Goal: Find specific page/section: Find specific page/section

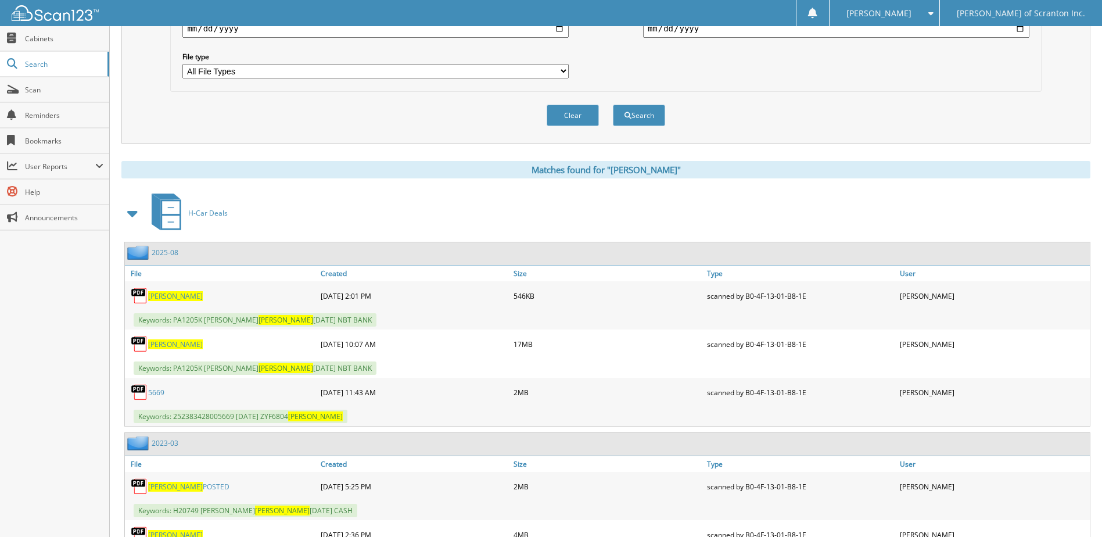
click at [699, 204] on div "H-Car Deals" at bounding box center [605, 213] width 969 height 46
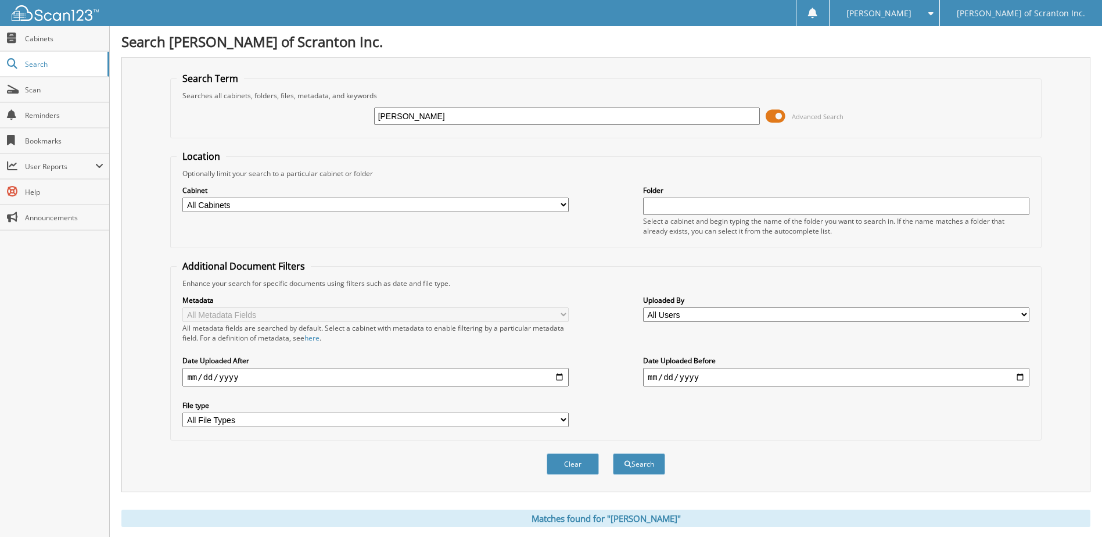
drag, startPoint x: 432, startPoint y: 113, endPoint x: 248, endPoint y: 114, distance: 184.8
click at [248, 114] on div "[PERSON_NAME] Advanced Search" at bounding box center [606, 116] width 858 height 31
type input "74381"
click at [633, 465] on button "Search" at bounding box center [639, 464] width 52 height 22
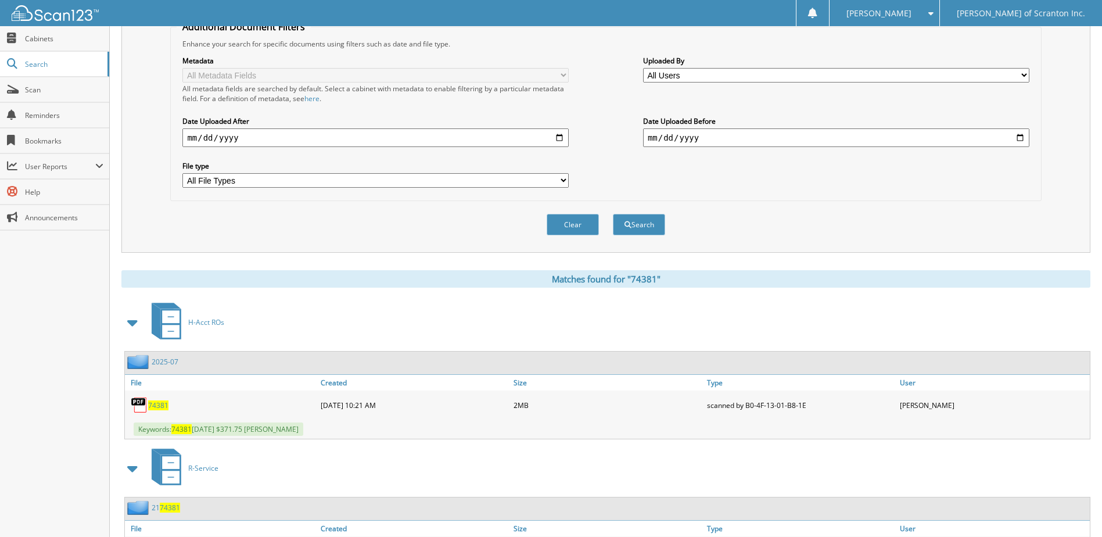
scroll to position [304, 0]
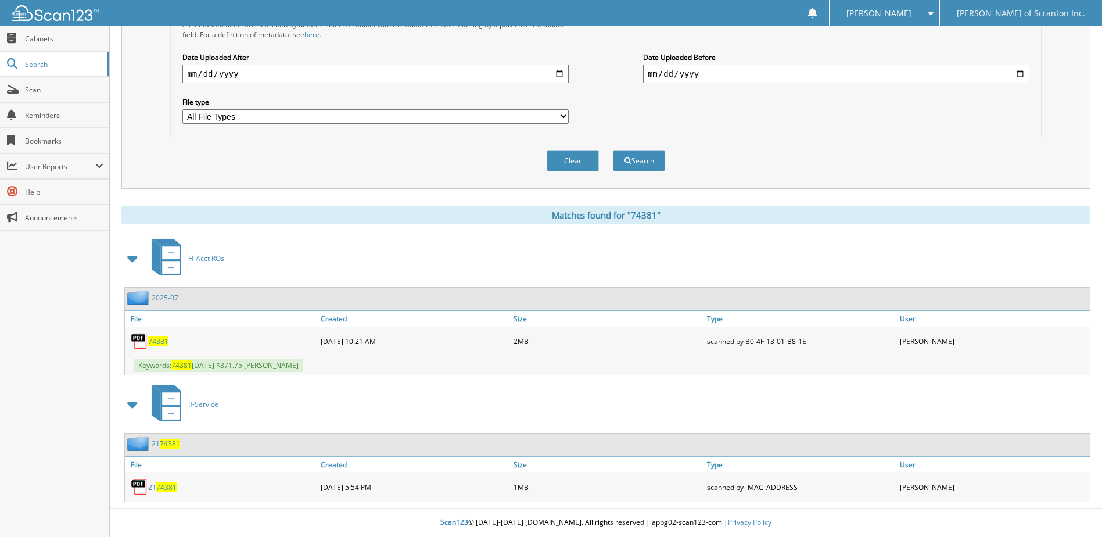
click at [157, 339] on span "74381" at bounding box center [158, 341] width 20 height 10
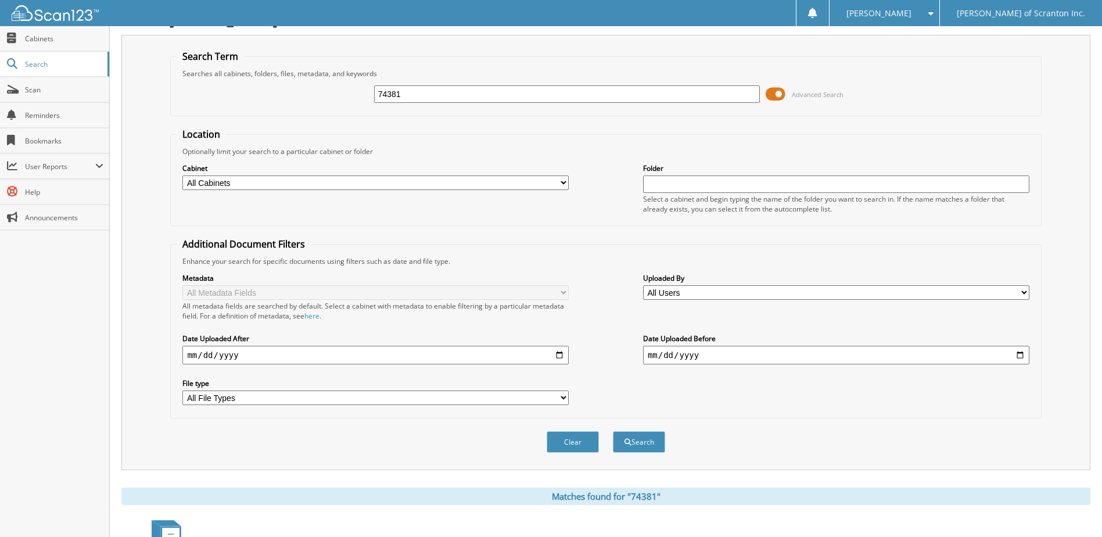
scroll to position [0, 0]
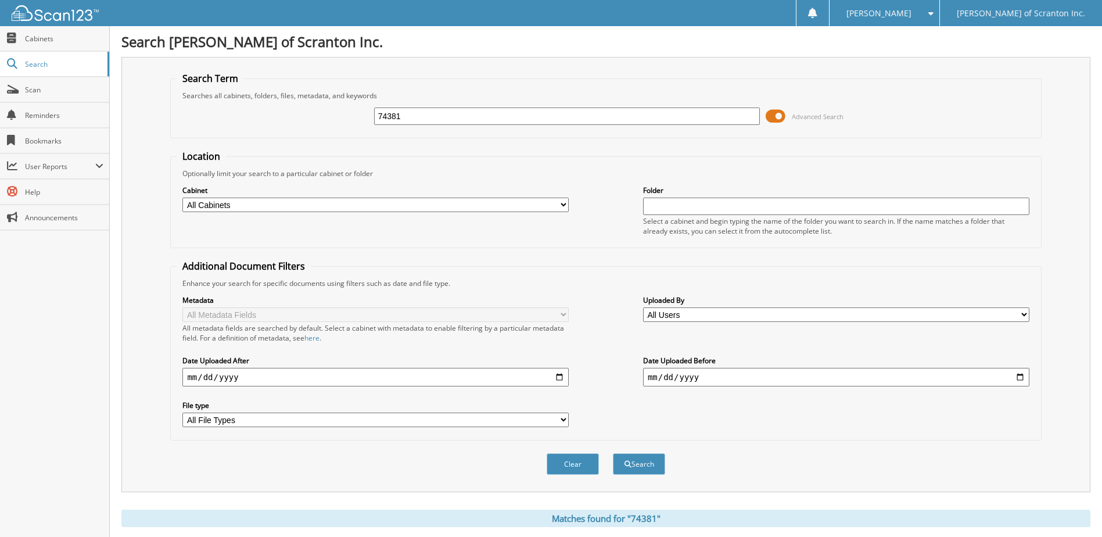
drag, startPoint x: 425, startPoint y: 115, endPoint x: 282, endPoint y: 115, distance: 143.5
click at [282, 115] on div "74381 Advanced Search" at bounding box center [606, 116] width 858 height 31
type input "71633"
click at [650, 464] on button "Search" at bounding box center [639, 464] width 52 height 22
drag, startPoint x: 406, startPoint y: 116, endPoint x: 328, endPoint y: 112, distance: 78.0
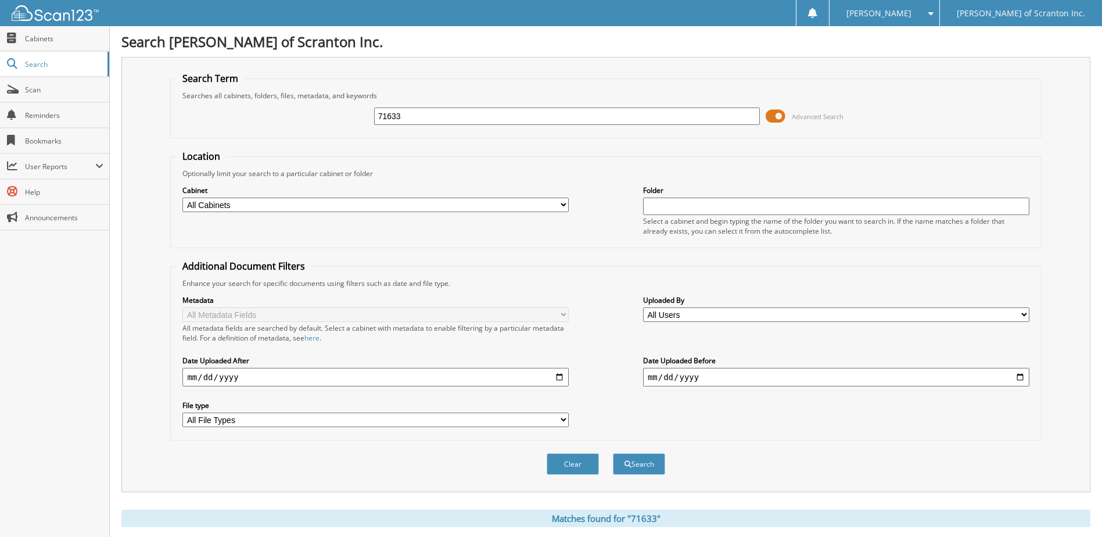
click at [329, 112] on div "71633 Advanced Search" at bounding box center [606, 116] width 858 height 31
type input "75077"
click at [631, 463] on button "Search" at bounding box center [639, 464] width 52 height 22
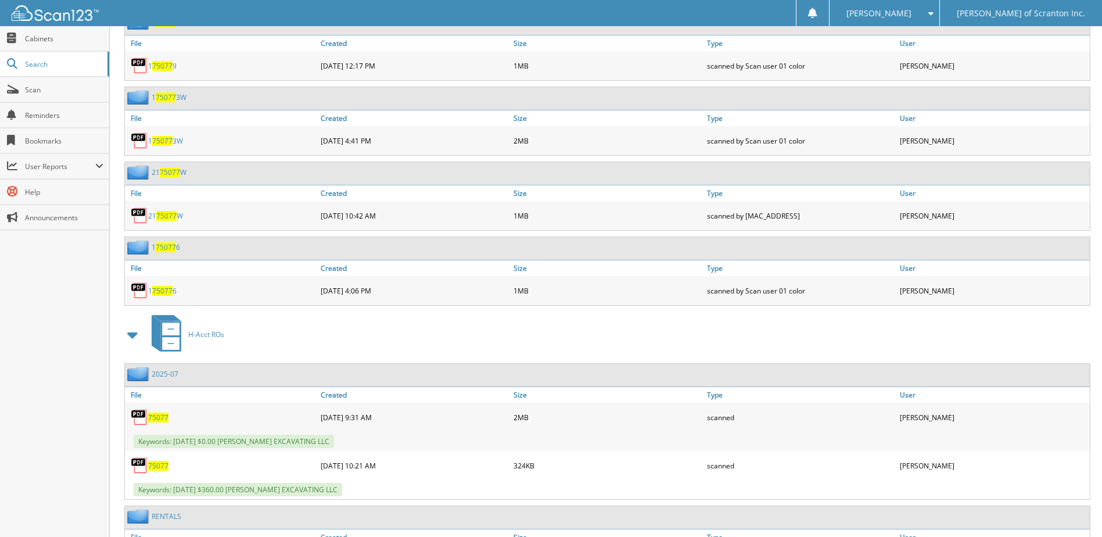
scroll to position [1046, 0]
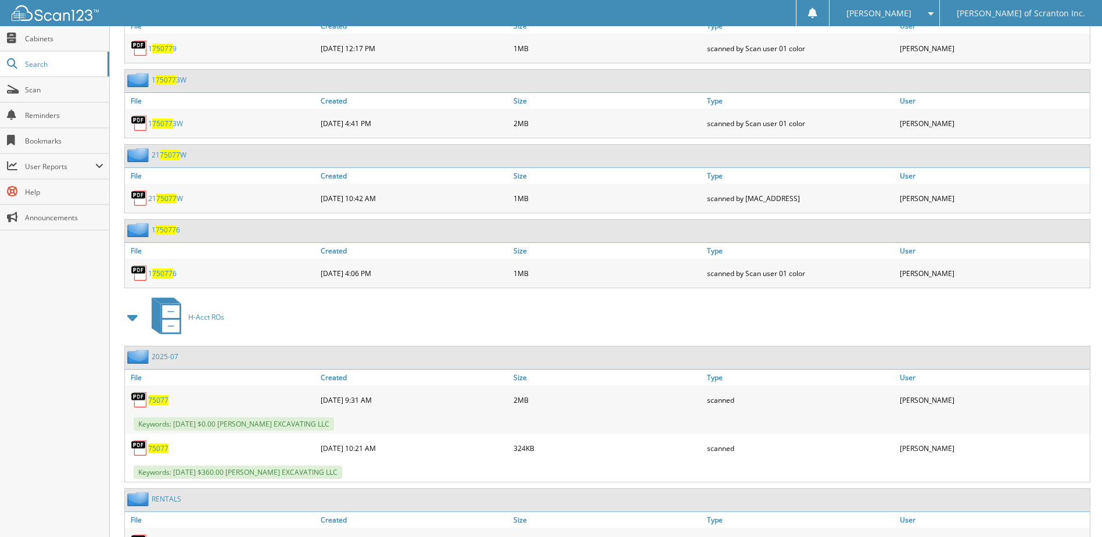
click at [153, 400] on span "75077" at bounding box center [158, 400] width 20 height 10
click at [153, 449] on span "75077" at bounding box center [158, 448] width 20 height 10
